Goal: Information Seeking & Learning: Find specific fact

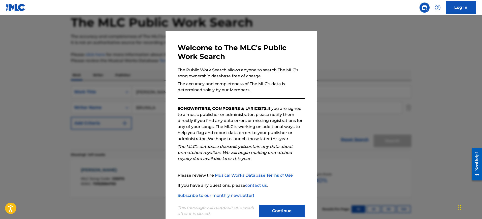
scroll to position [26, 0]
click at [341, 60] on div at bounding box center [241, 124] width 482 height 219
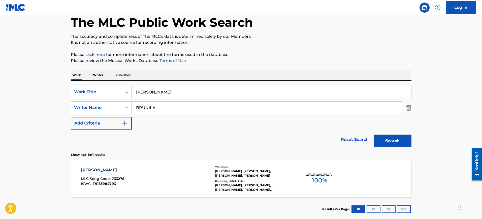
drag, startPoint x: 166, startPoint y: 95, endPoint x: 90, endPoint y: 97, distance: 76.2
click at [91, 96] on div "SearchWithCriteria393a6e39-c0b4-46e1-81b7-e14e2abffa58 Work Title JENNY" at bounding box center [241, 92] width 341 height 13
paste input "BATHTUB INTRO"
type input "BATHTUB INTRO"
click at [159, 130] on div "Reset Search Search" at bounding box center [241, 140] width 341 height 20
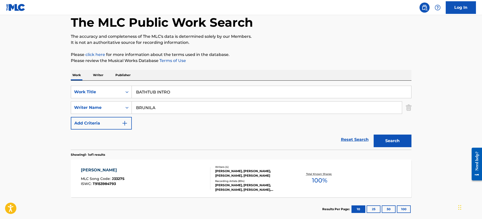
click at [156, 110] on input "BRUNILA" at bounding box center [267, 108] width 270 height 12
paste input "MAYFIELD"
drag, startPoint x: 160, startPoint y: 109, endPoint x: 80, endPoint y: 111, distance: 79.7
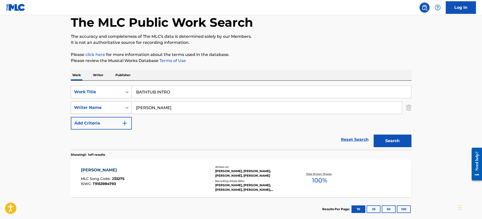
click at [80, 111] on div "SearchWithCriteriad5f5e664-e66f-4e2b-96e3-c6cd30324e3f Writer Name shermonte ma…" at bounding box center [241, 107] width 341 height 13
type input "mayfield"
click at [374, 135] on button "Search" at bounding box center [393, 141] width 38 height 13
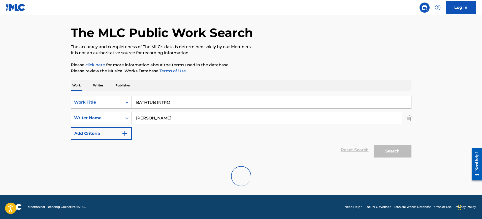
scroll to position [16, 0]
click at [248, 62] on div "The MLC Public Work Search The accuracy and completeness of The MLC's data is d…" at bounding box center [241, 102] width 353 height 181
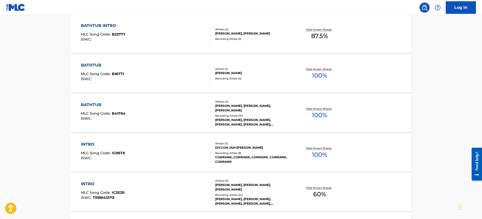
scroll to position [174, 0]
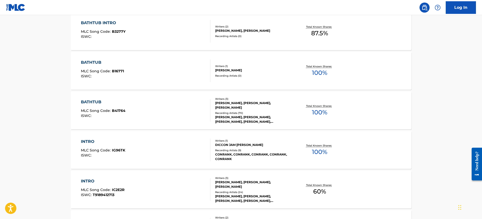
click at [145, 111] on div "BATHTUB MLC Song Code : B41764 ISWC :" at bounding box center [146, 110] width 130 height 23
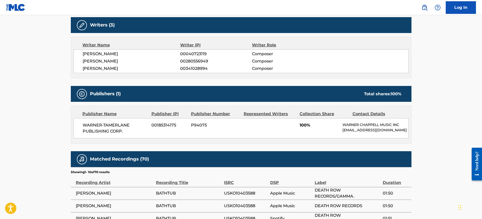
scroll to position [120, 0]
